Goal: Task Accomplishment & Management: Use online tool/utility

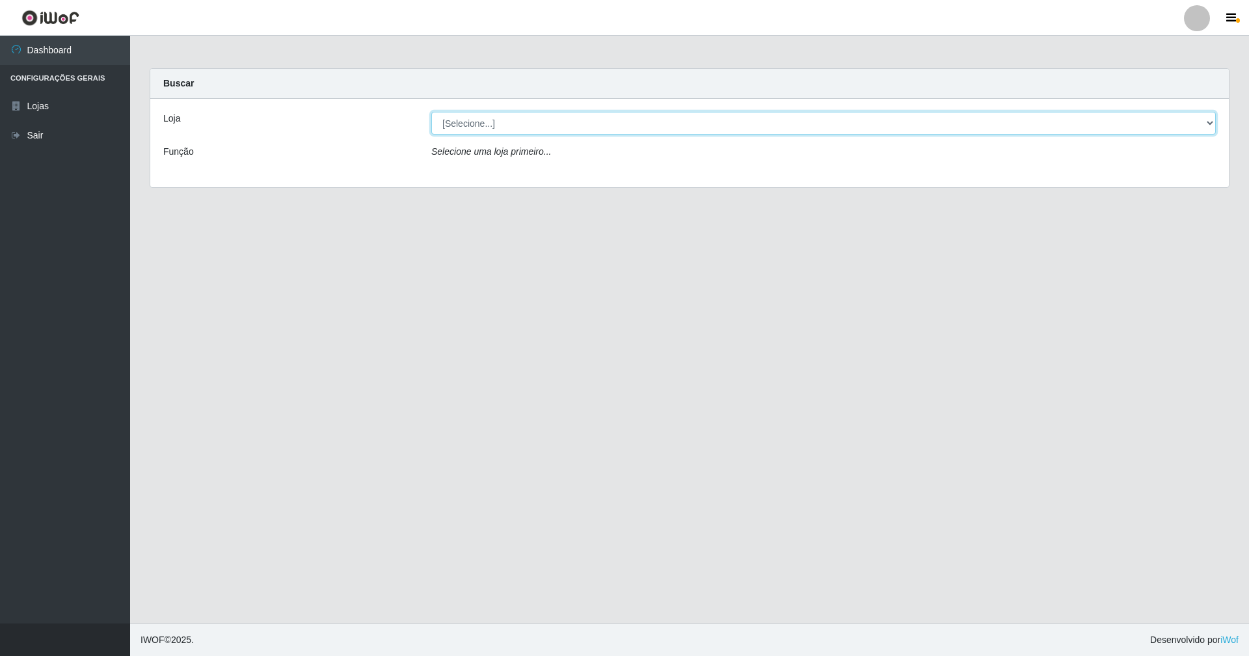
click at [1208, 118] on select "[Selecione...] SuperShow - Asa Norte" at bounding box center [823, 123] width 784 height 23
select select "71"
click at [431, 112] on select "[Selecione...] SuperShow - Asa Norte" at bounding box center [823, 123] width 784 height 23
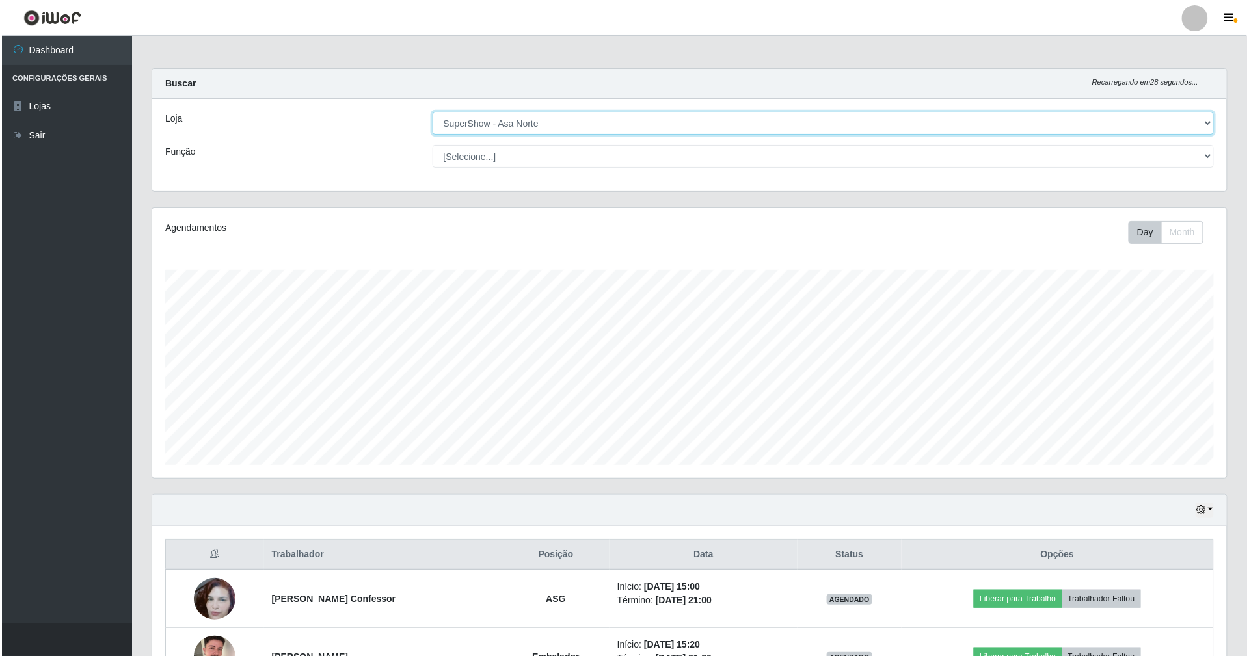
scroll to position [94, 0]
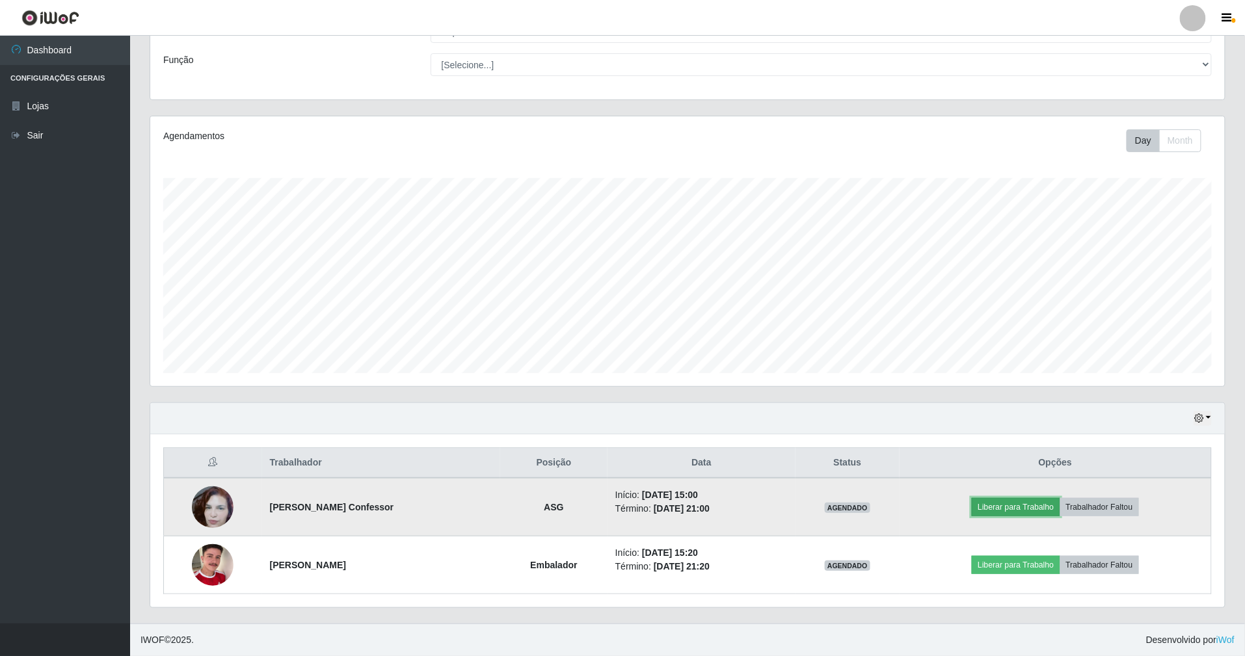
click at [1054, 503] on button "Liberar para Trabalho" at bounding box center [1016, 507] width 88 height 18
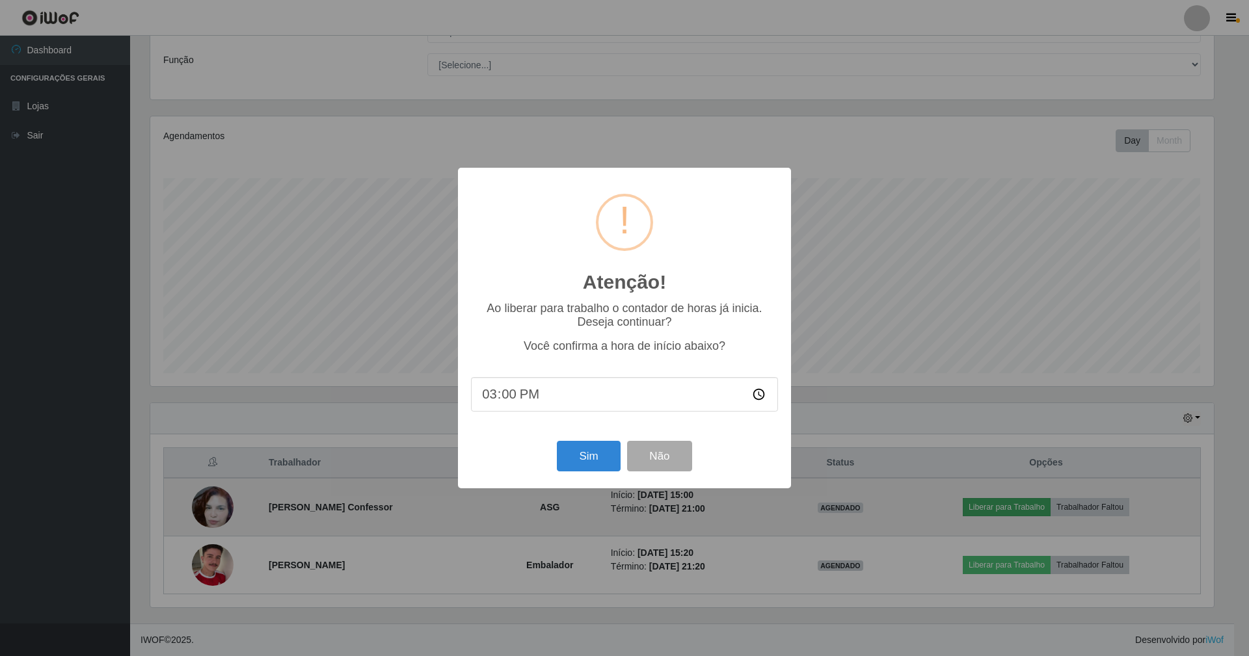
scroll to position [271, 1063]
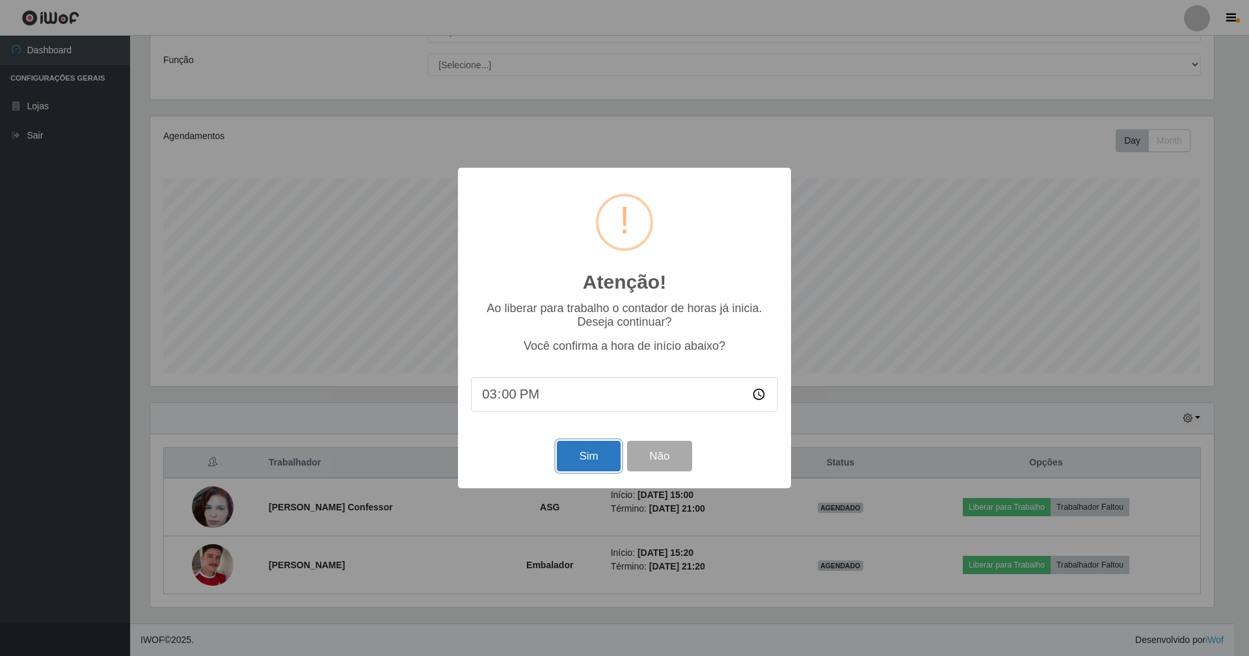
click at [576, 466] on button "Sim" at bounding box center [588, 456] width 63 height 31
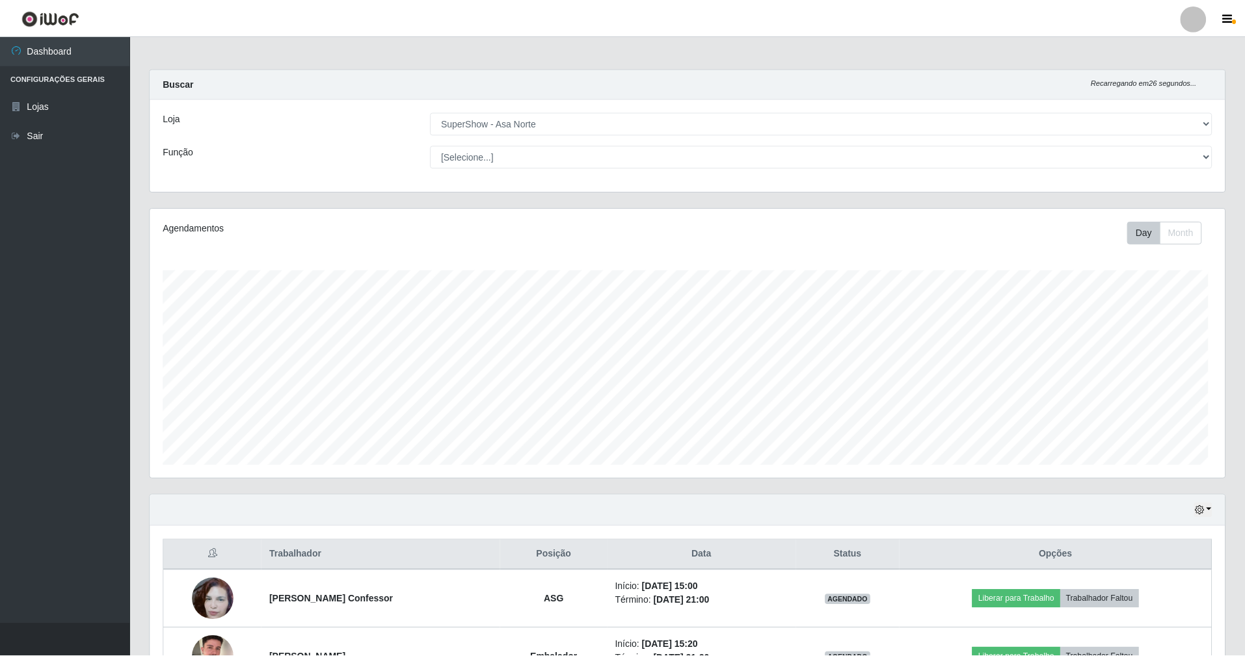
scroll to position [271, 1078]
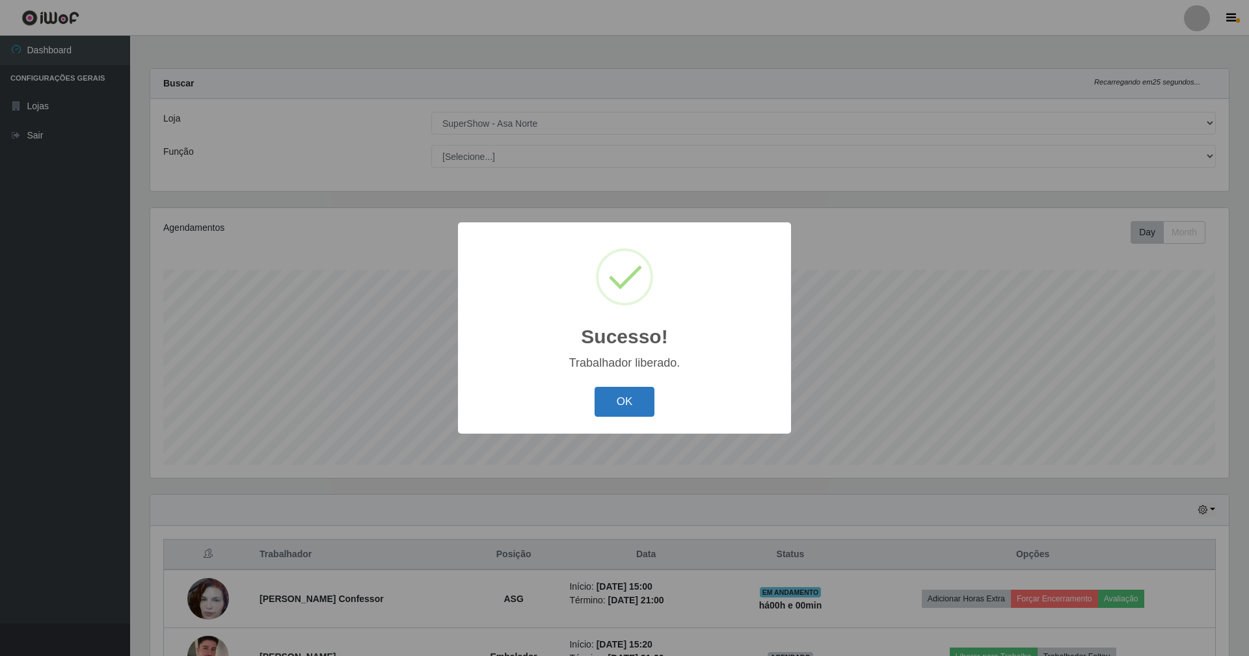
click at [618, 399] on button "OK" at bounding box center [625, 402] width 60 height 31
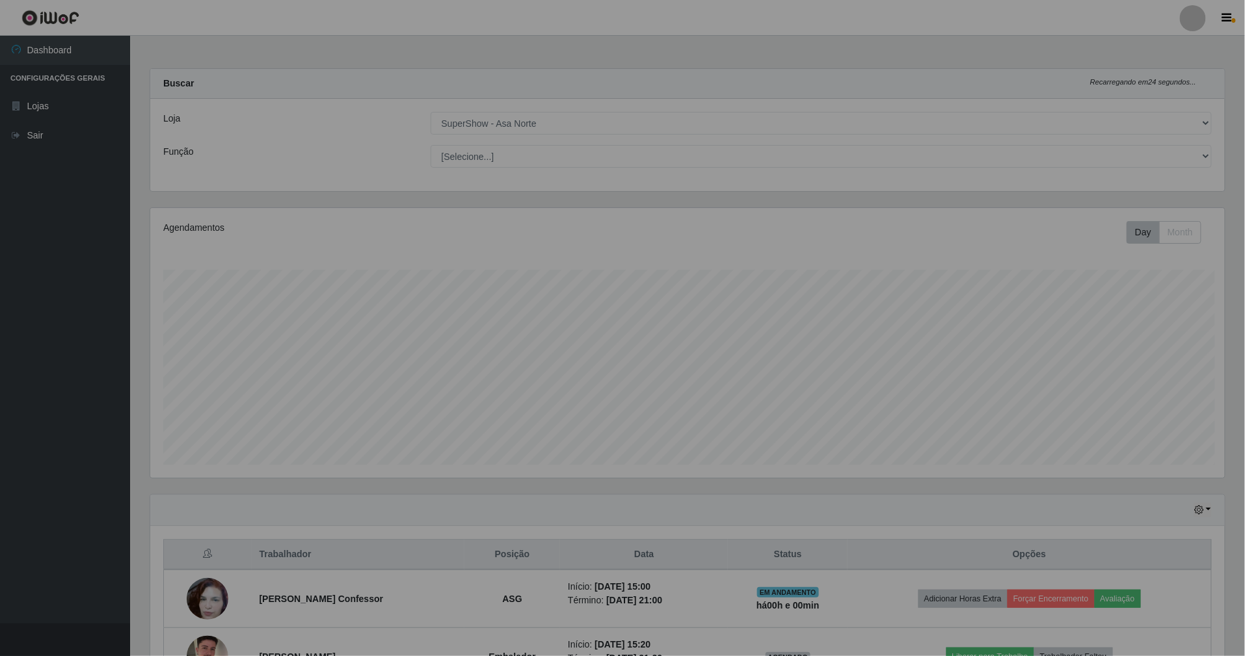
scroll to position [650217, 649413]
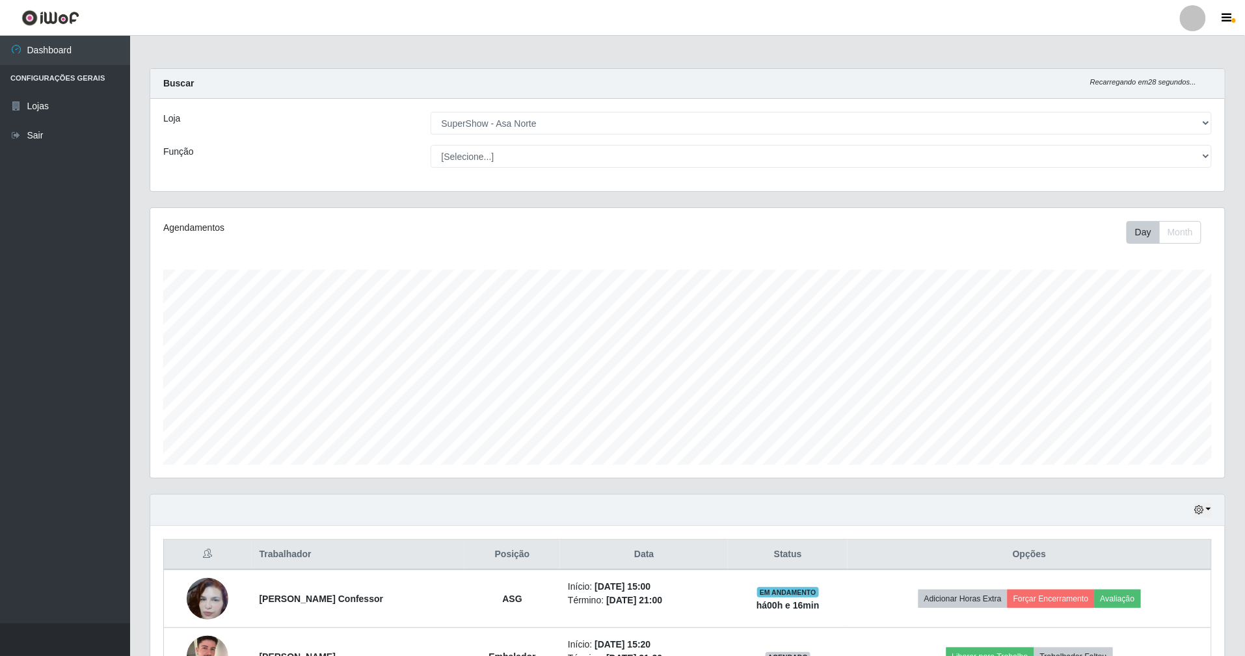
click at [857, 25] on header "Perfil Alterar Senha Sair" at bounding box center [622, 18] width 1245 height 36
click at [859, 25] on header "Perfil Alterar Senha Sair" at bounding box center [622, 18] width 1245 height 36
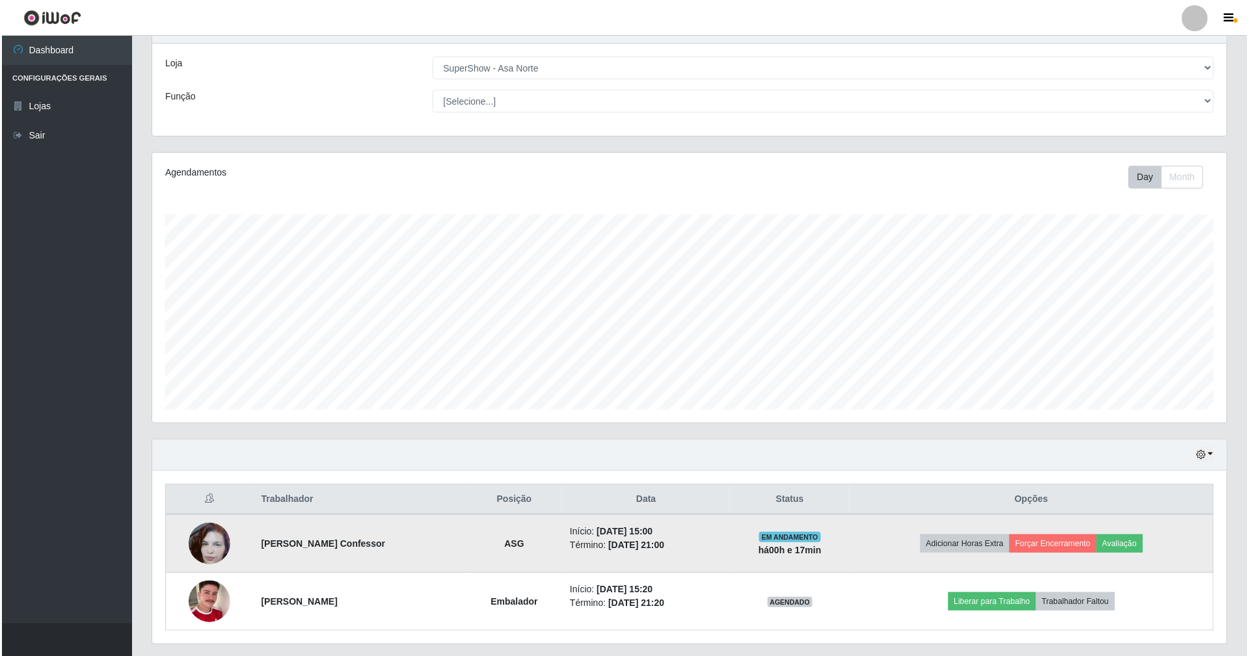
scroll to position [87, 0]
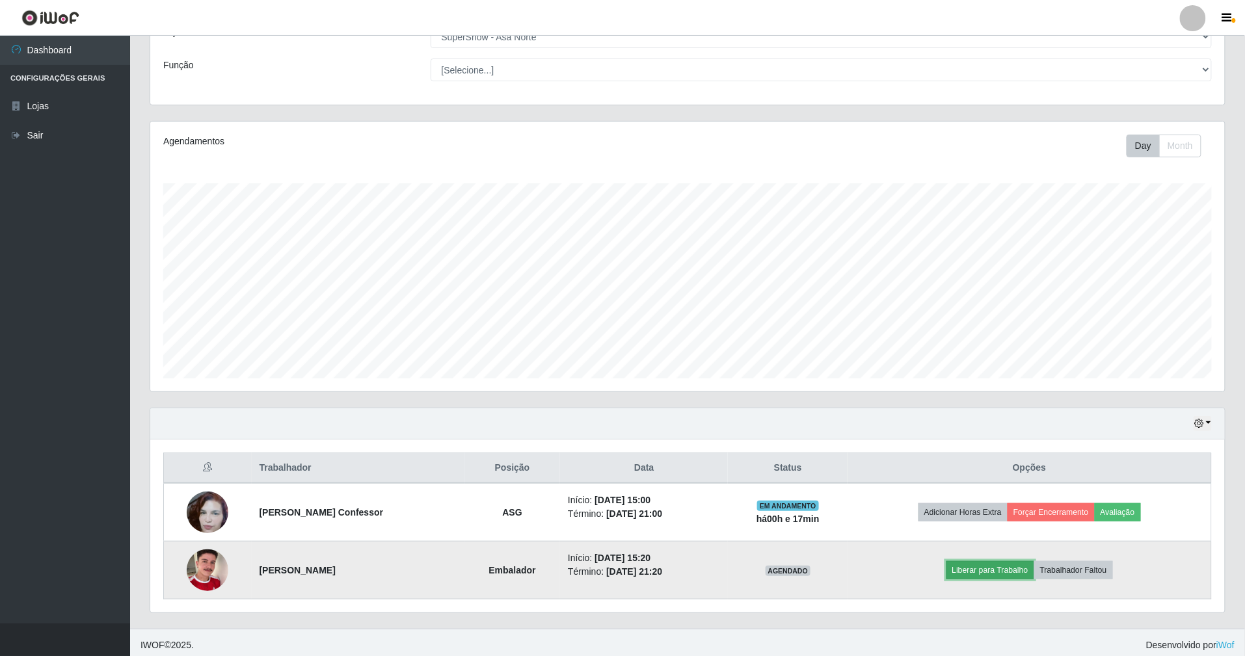
click at [1034, 566] on button "Liberar para Trabalho" at bounding box center [990, 570] width 88 height 18
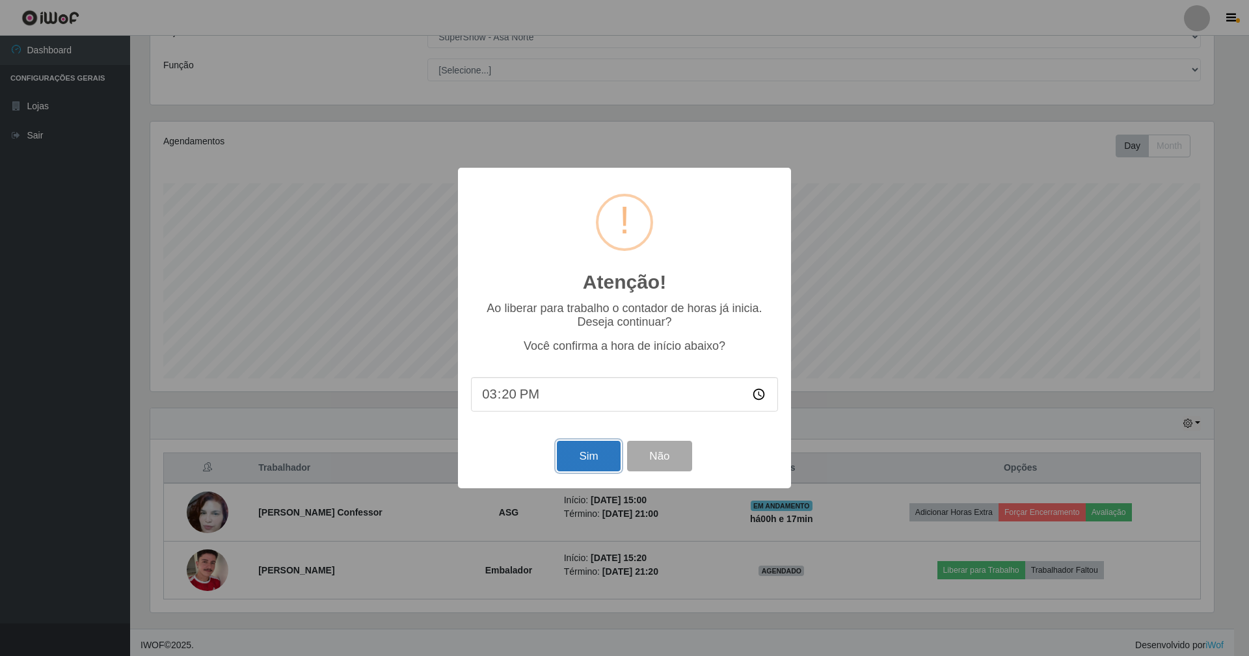
click at [611, 456] on button "Sim" at bounding box center [588, 456] width 63 height 31
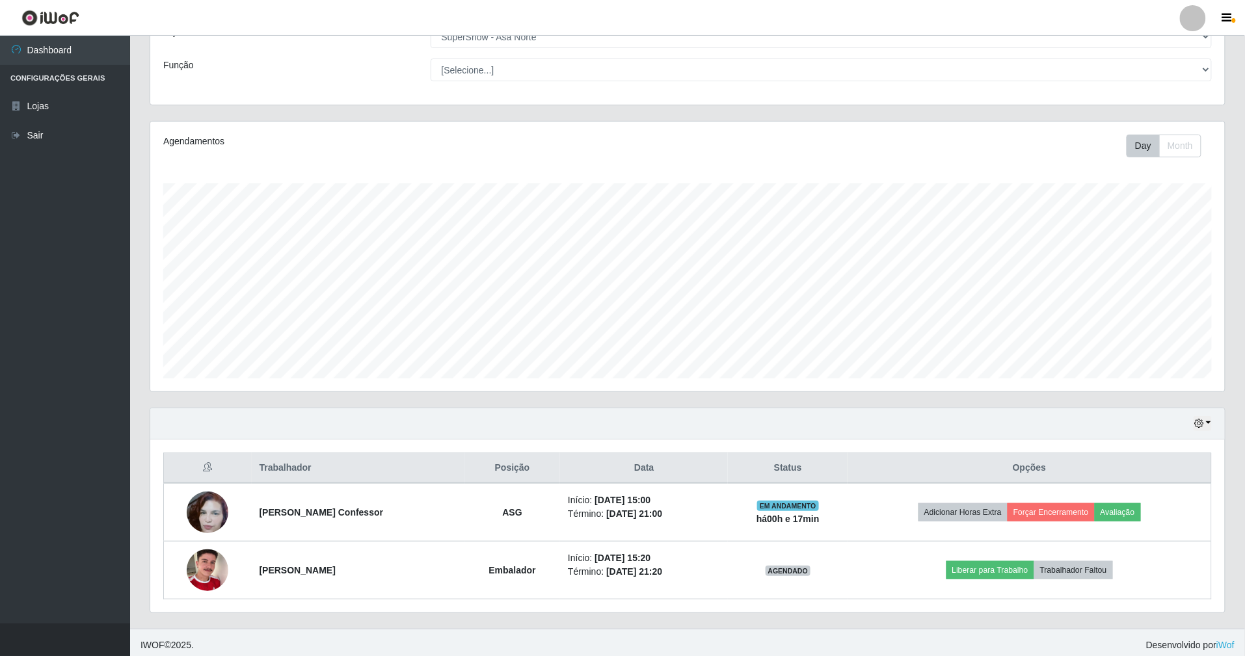
scroll to position [271, 1078]
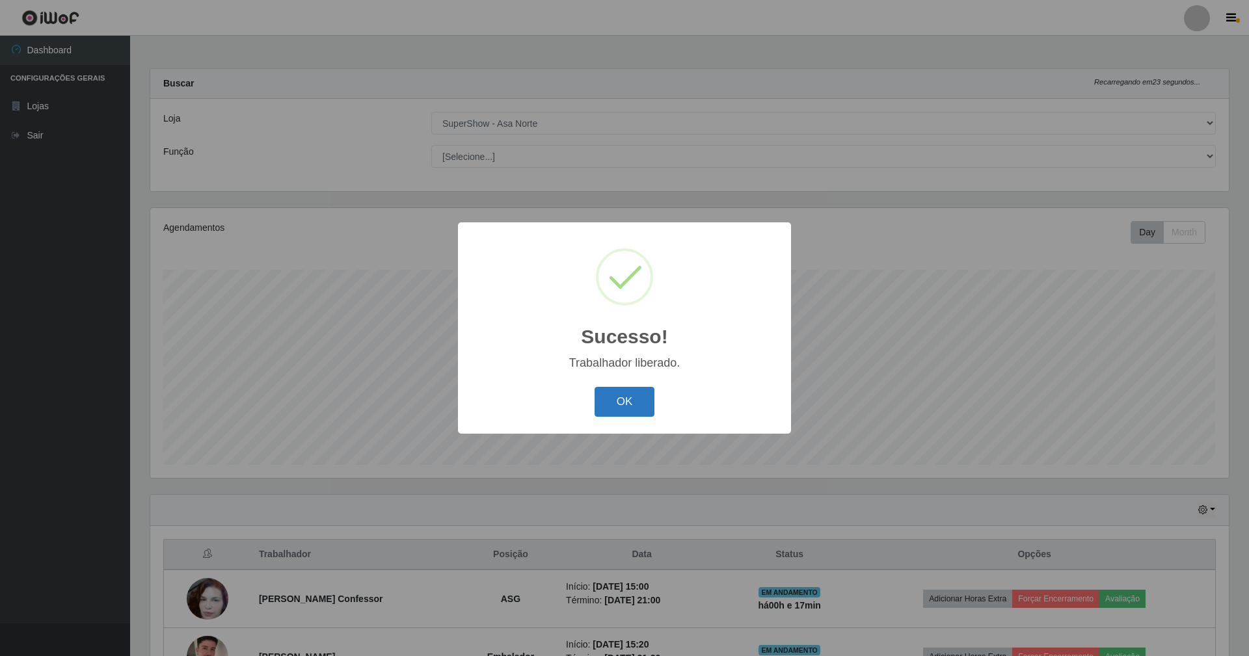
click at [615, 405] on button "OK" at bounding box center [625, 402] width 60 height 31
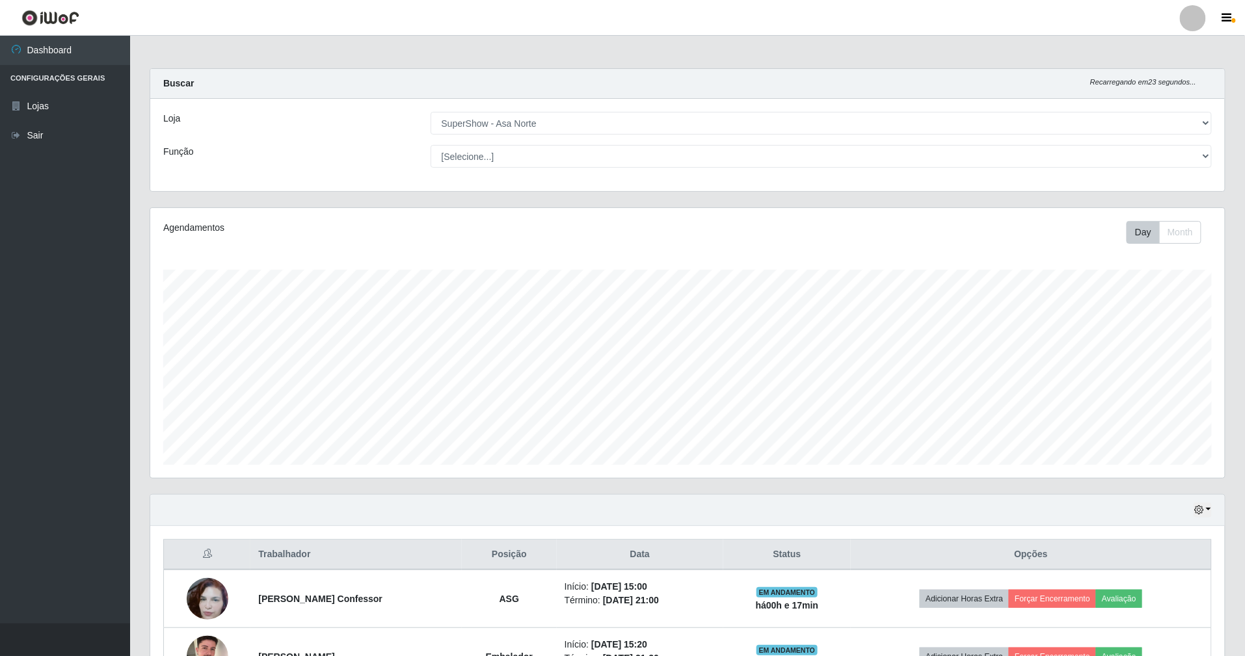
scroll to position [650217, 649413]
click at [427, 250] on div "Agendamentos Day Month 24/08 Agendamentos 43.16" at bounding box center [687, 343] width 1075 height 270
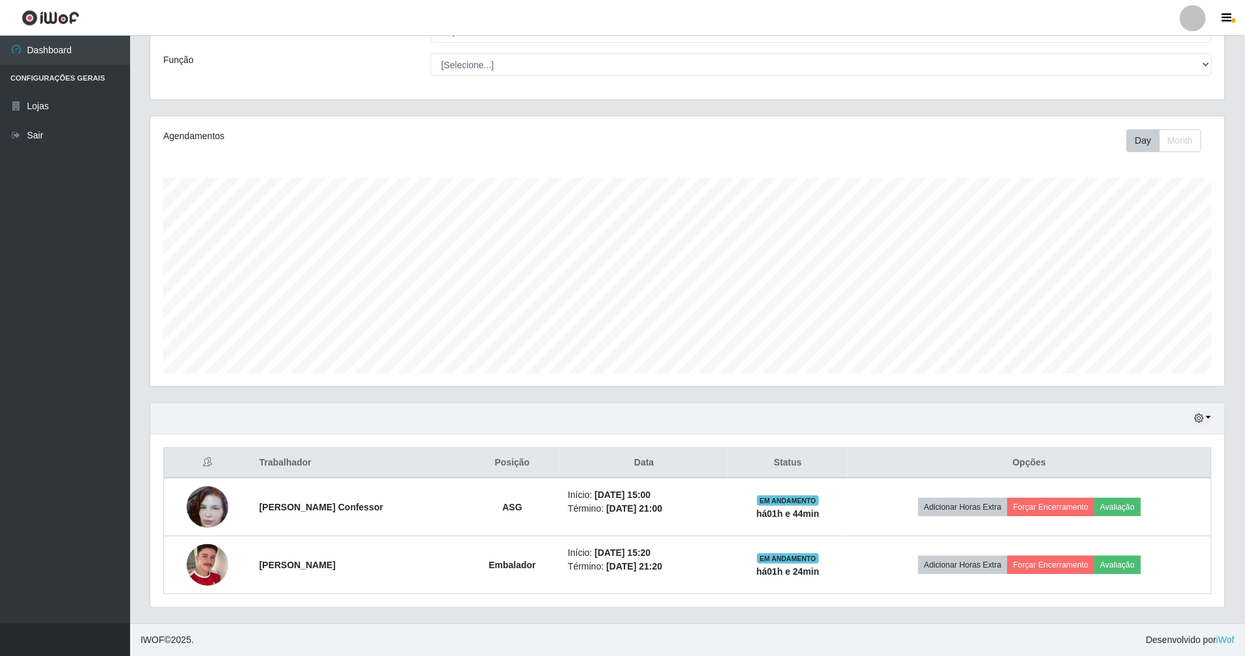
scroll to position [94, 0]
